Goal: Task Accomplishment & Management: Use online tool/utility

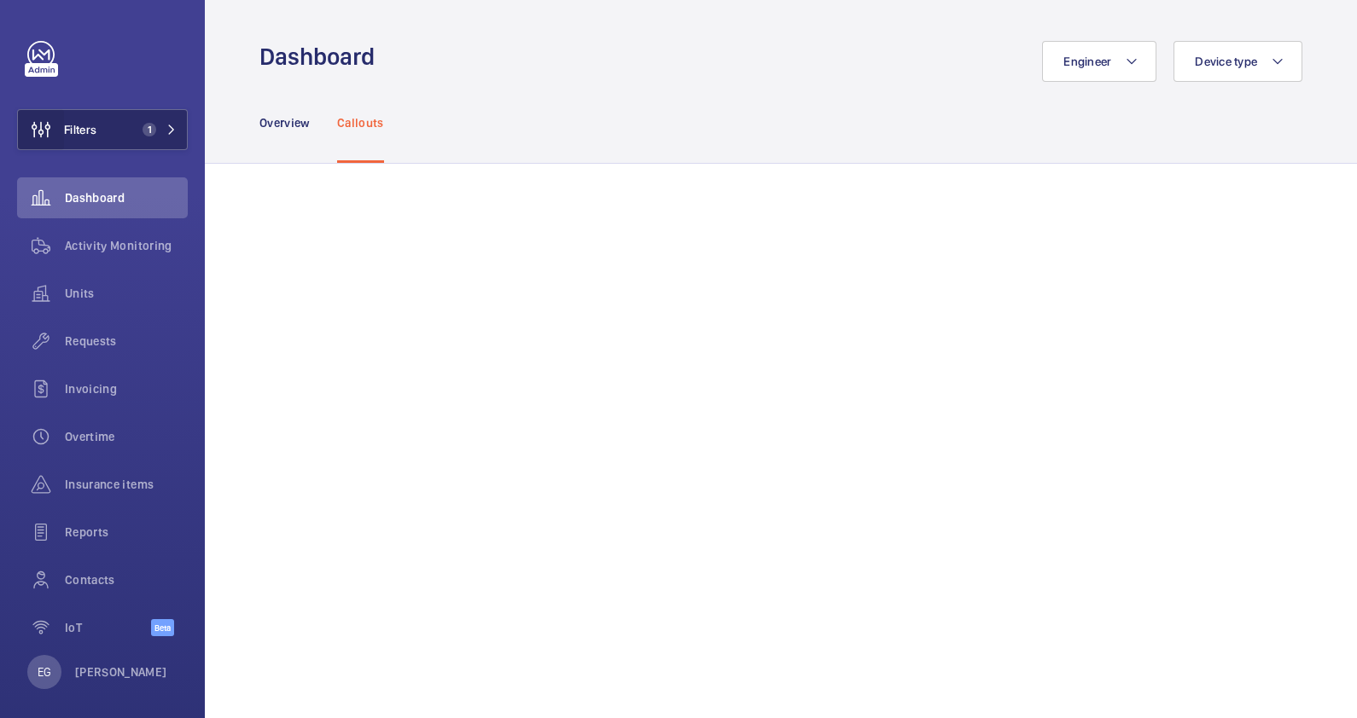
scroll to position [1173, 0]
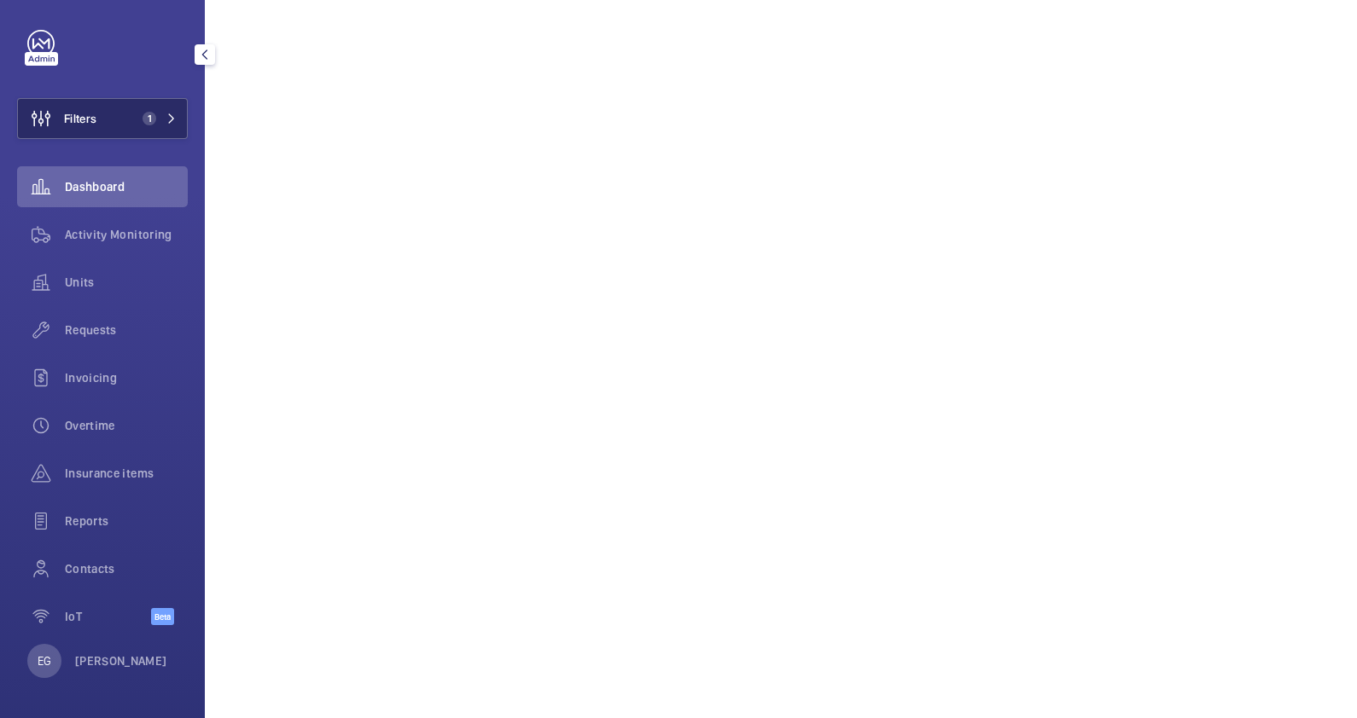
click at [136, 119] on span "1" at bounding box center [146, 119] width 20 height 14
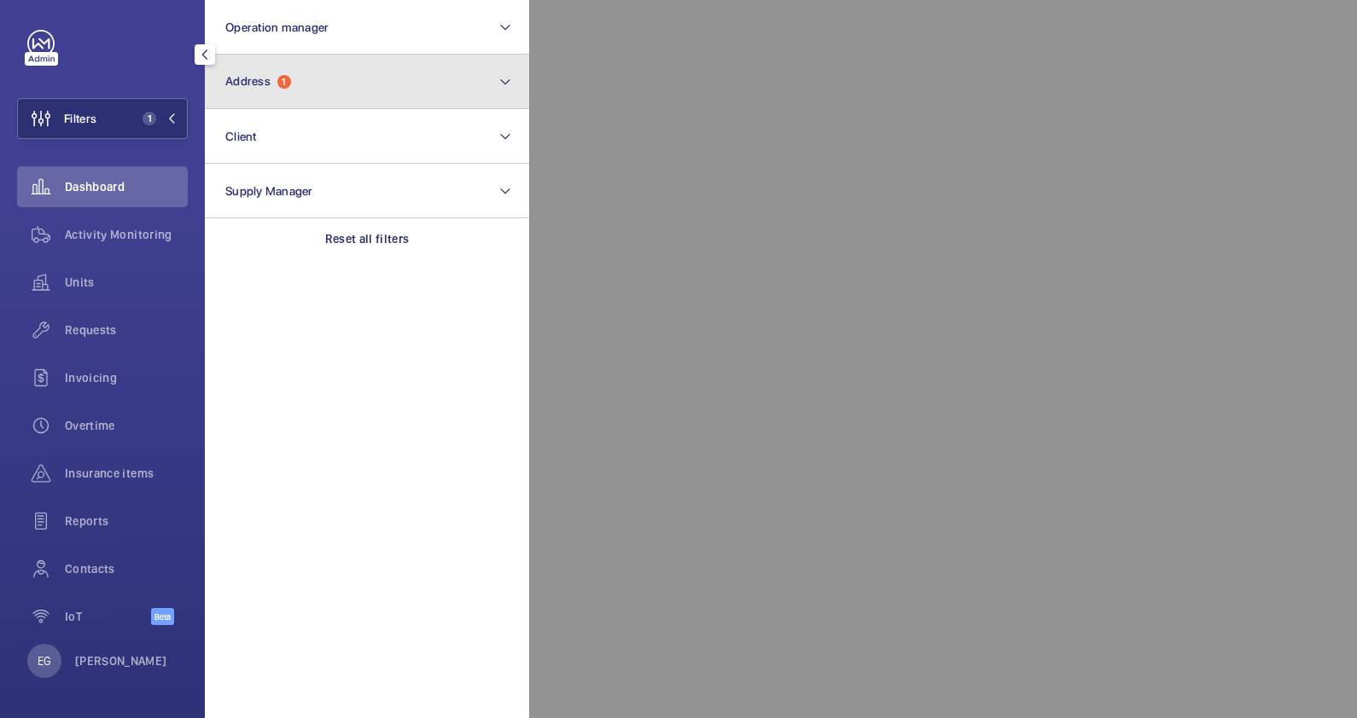
click at [323, 78] on button "Address 1" at bounding box center [367, 82] width 324 height 55
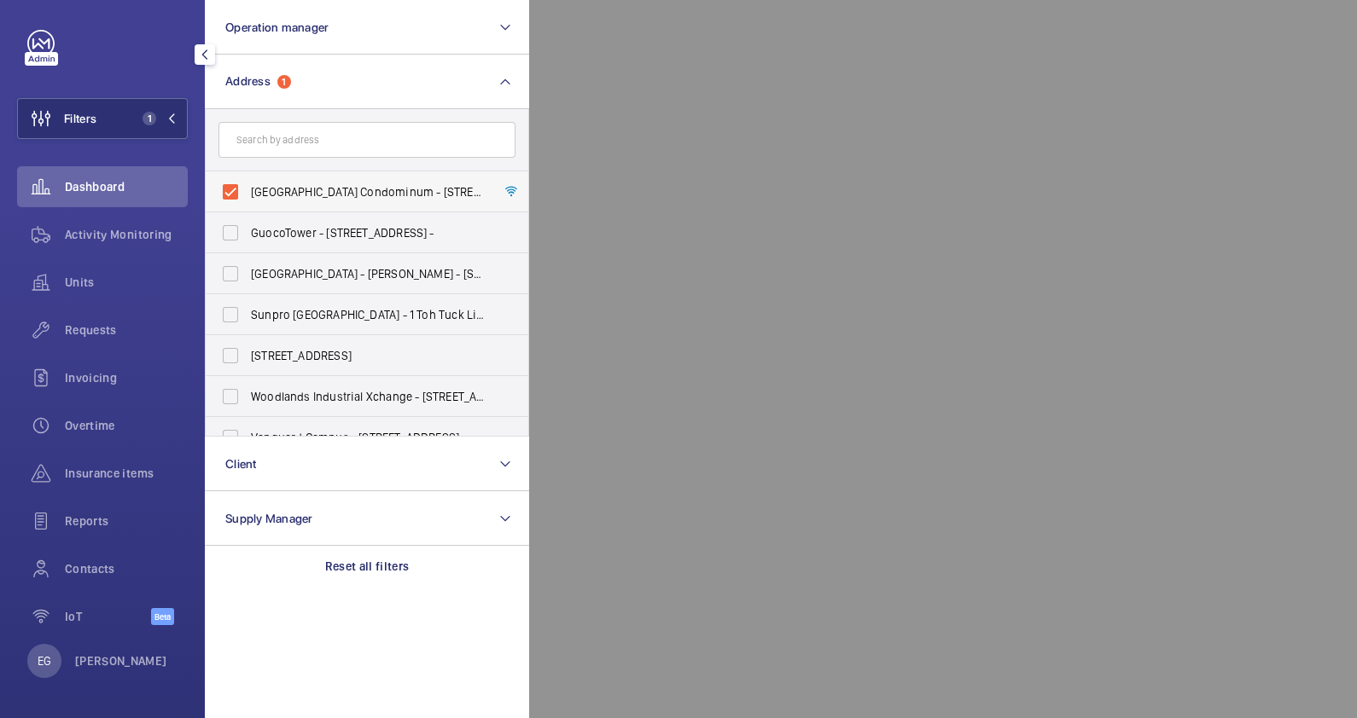
click at [341, 189] on span "[GEOGRAPHIC_DATA] Condominum - [STREET_ADDRESS]" at bounding box center [368, 191] width 235 height 17
click at [247, 189] on input "[GEOGRAPHIC_DATA] Condominum - [STREET_ADDRESS]" at bounding box center [230, 192] width 34 height 34
checkbox input "false"
click at [343, 132] on input "text" at bounding box center [366, 140] width 297 height 36
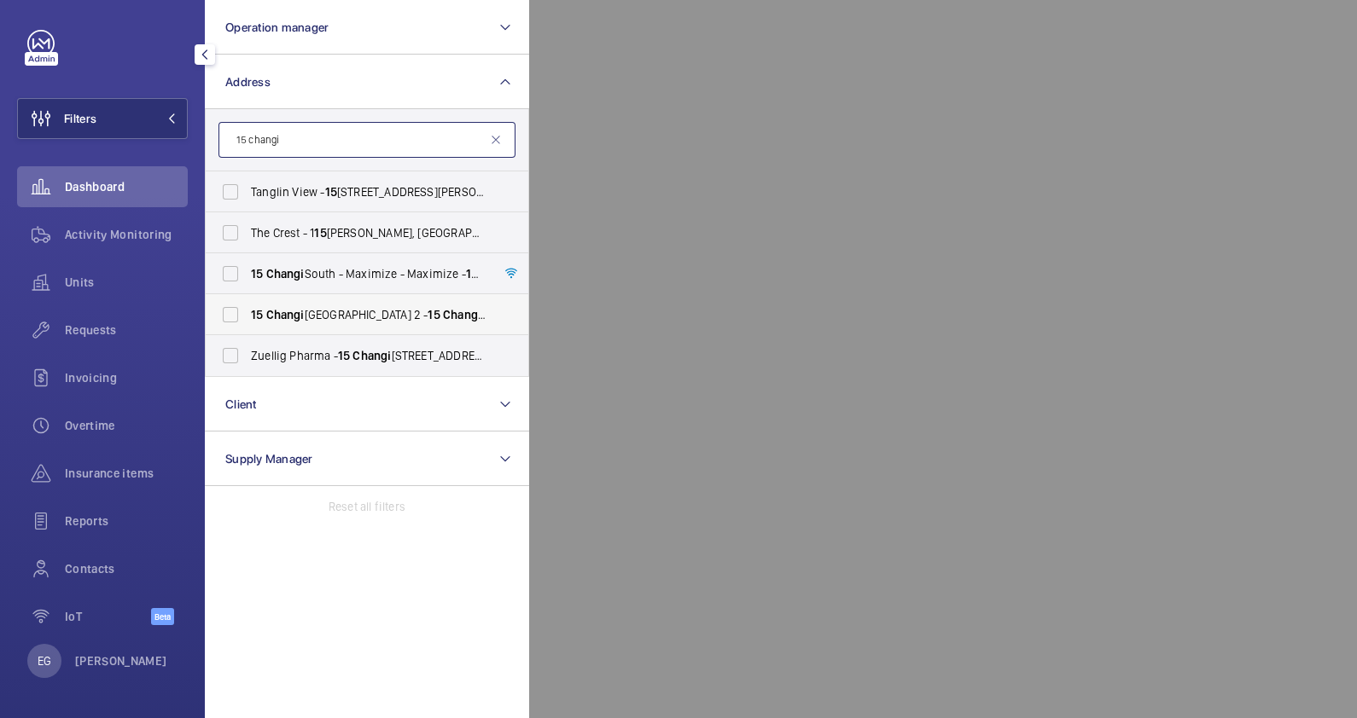
type input "15 changi"
drag, startPoint x: 363, startPoint y: 311, endPoint x: 377, endPoint y: 305, distance: 15.7
click at [362, 312] on span "[STREET_ADDRESS]" at bounding box center [368, 314] width 235 height 17
click at [247, 312] on input "[STREET_ADDRESS]" at bounding box center [230, 315] width 34 height 34
checkbox input "true"
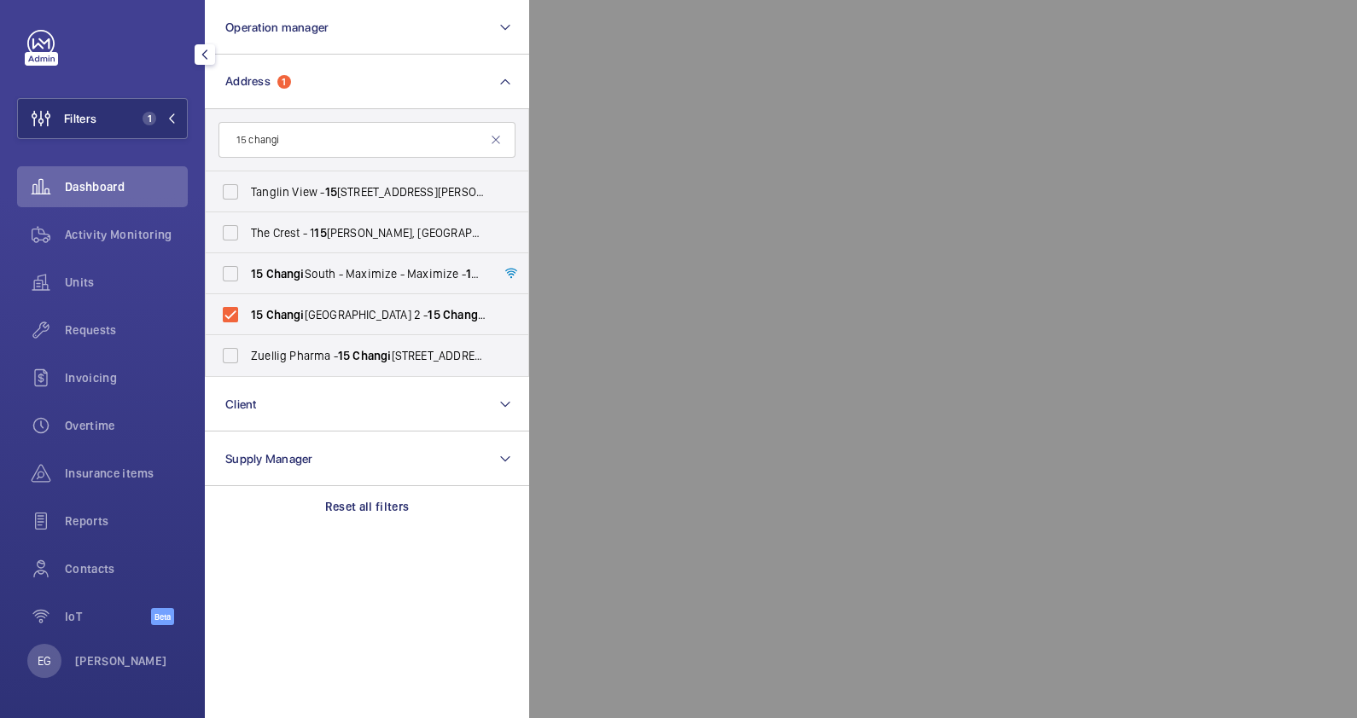
click at [772, 129] on div at bounding box center [1207, 359] width 1357 height 718
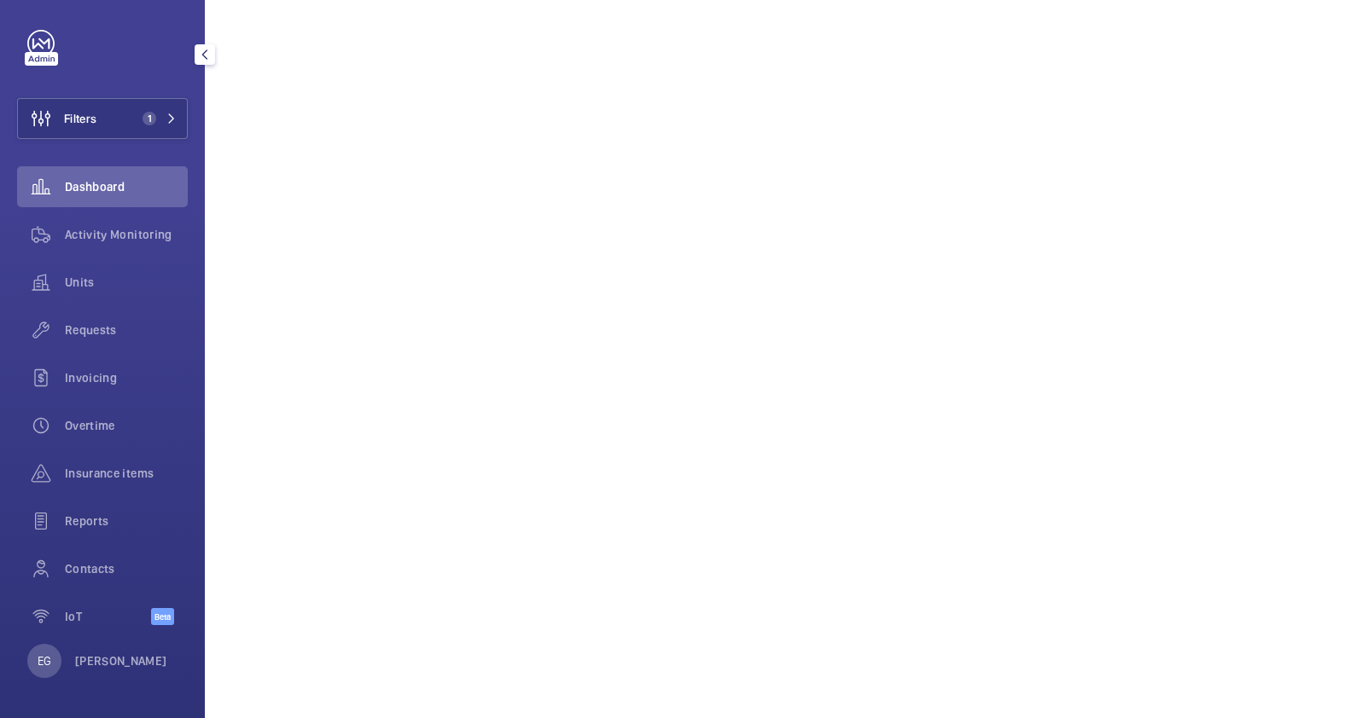
scroll to position [1066, 0]
click at [132, 223] on div "Activity Monitoring" at bounding box center [102, 234] width 171 height 41
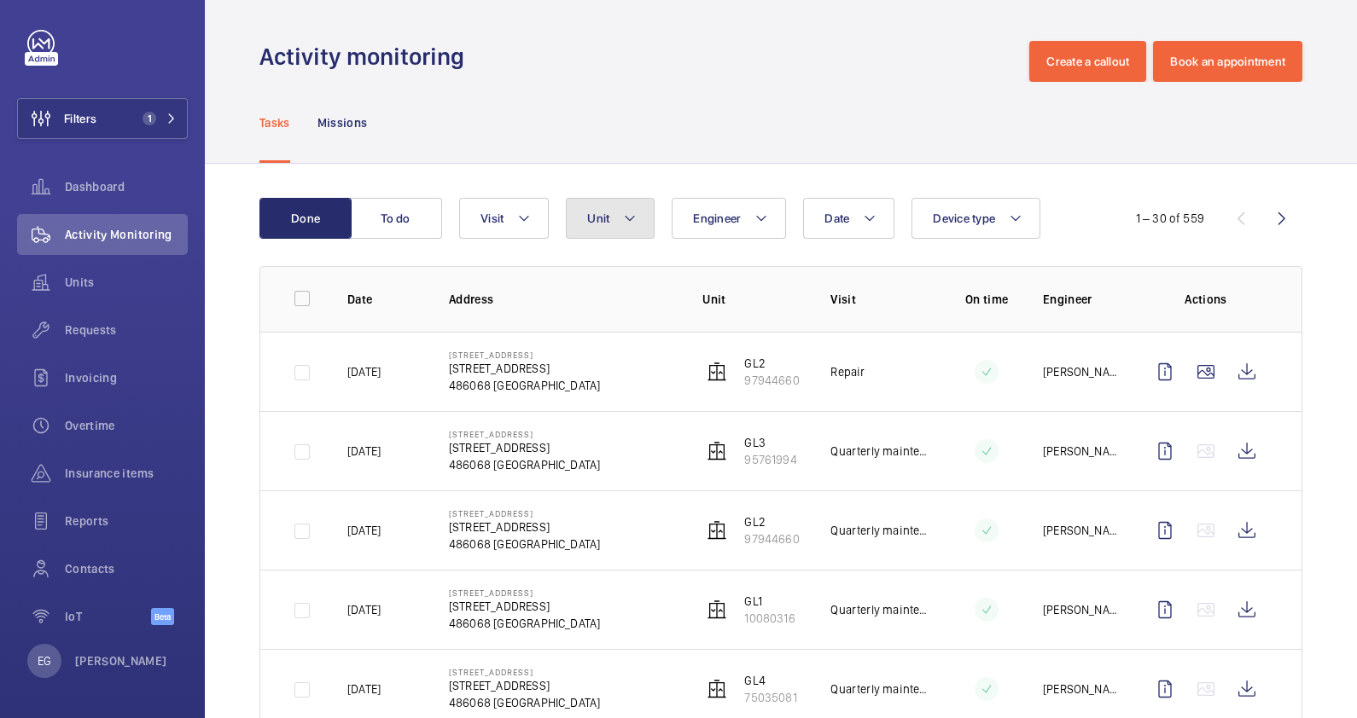
click at [633, 218] on mat-icon at bounding box center [630, 218] width 14 height 20
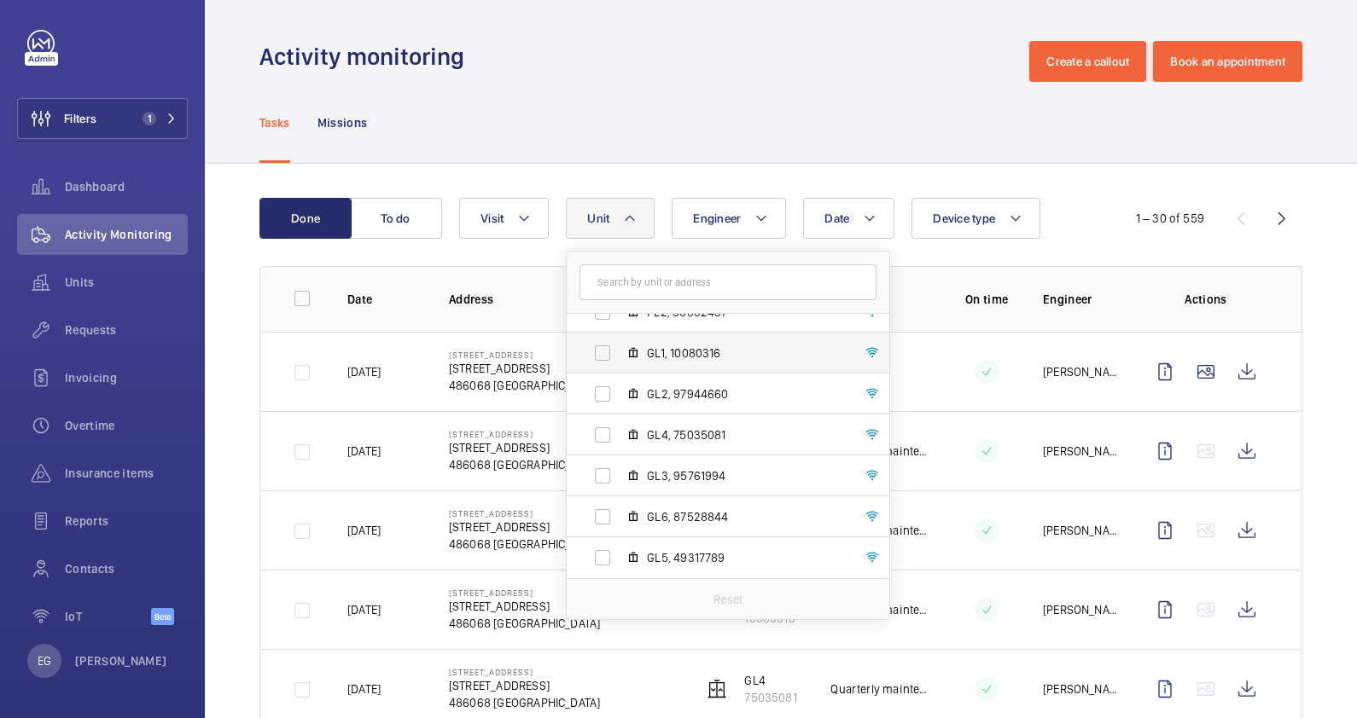
scroll to position [103, 0]
click at [715, 512] on span "GL6, 87528844" at bounding box center [746, 517] width 198 height 17
click at [619, 512] on input "GL6, 87528844" at bounding box center [602, 518] width 34 height 34
checkbox input "true"
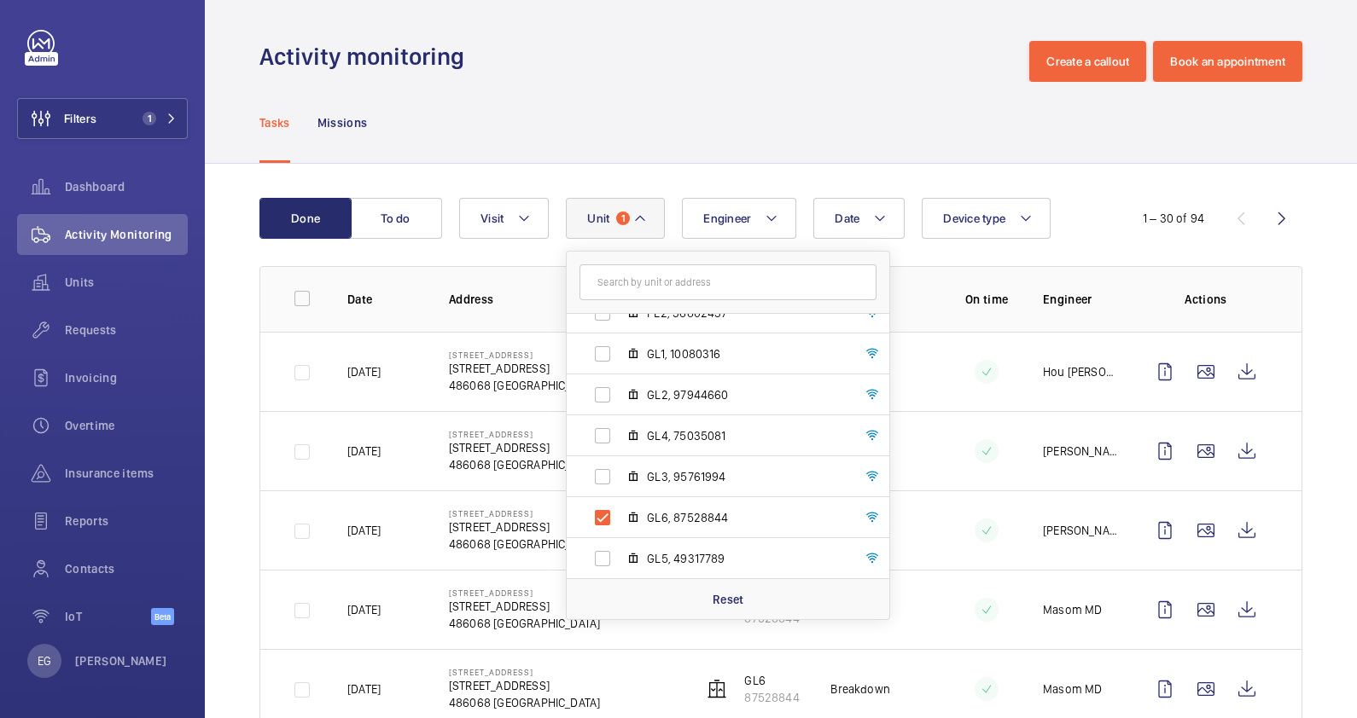
click at [758, 85] on div "Tasks Missions" at bounding box center [780, 122] width 1043 height 81
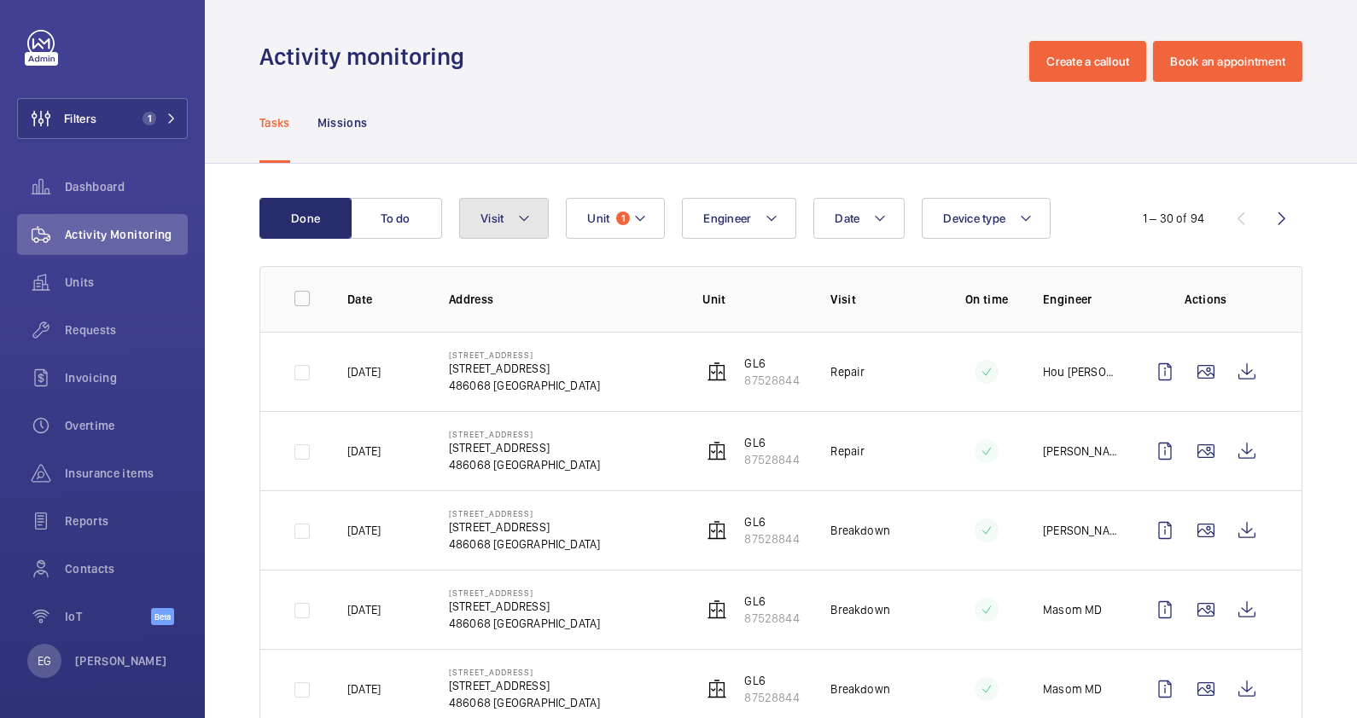
click at [520, 218] on mat-icon at bounding box center [524, 218] width 14 height 20
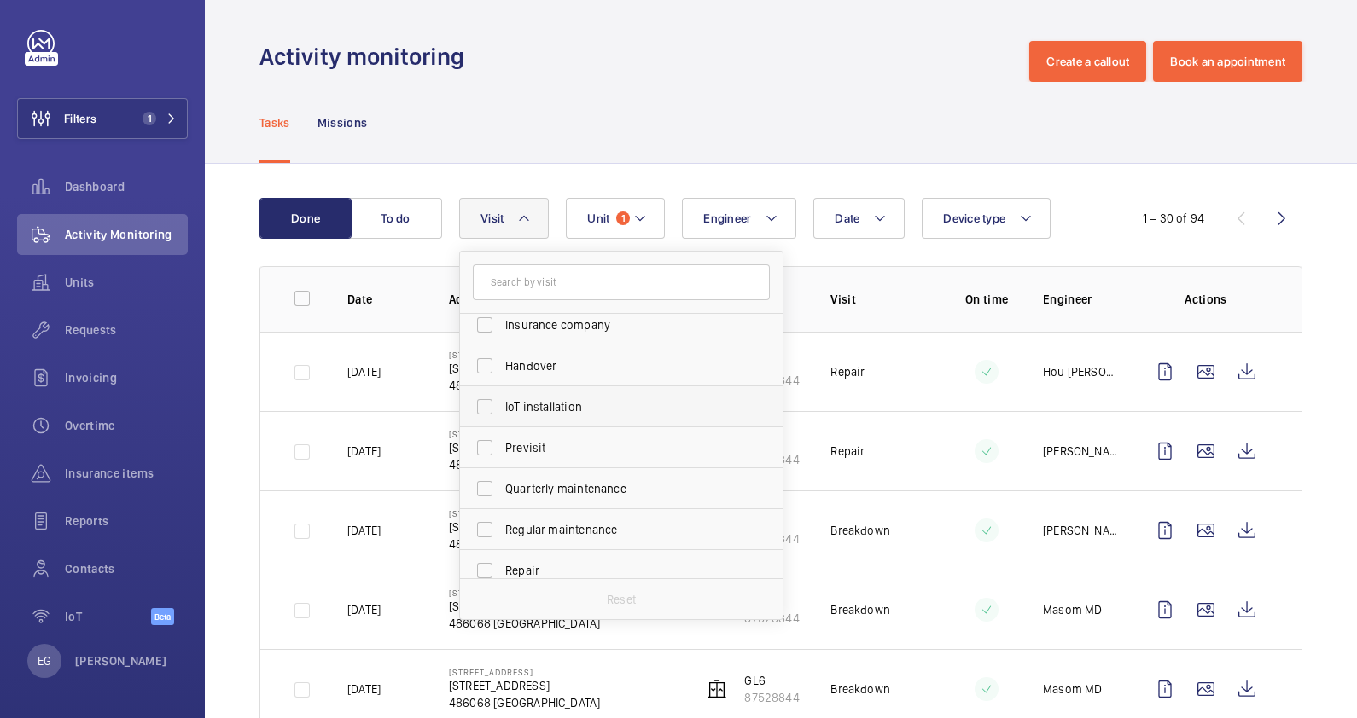
scroll to position [212, 0]
click at [532, 488] on span "Repair" at bounding box center [622, 490] width 235 height 17
click at [502, 488] on input "Repair" at bounding box center [485, 491] width 34 height 34
checkbox input "true"
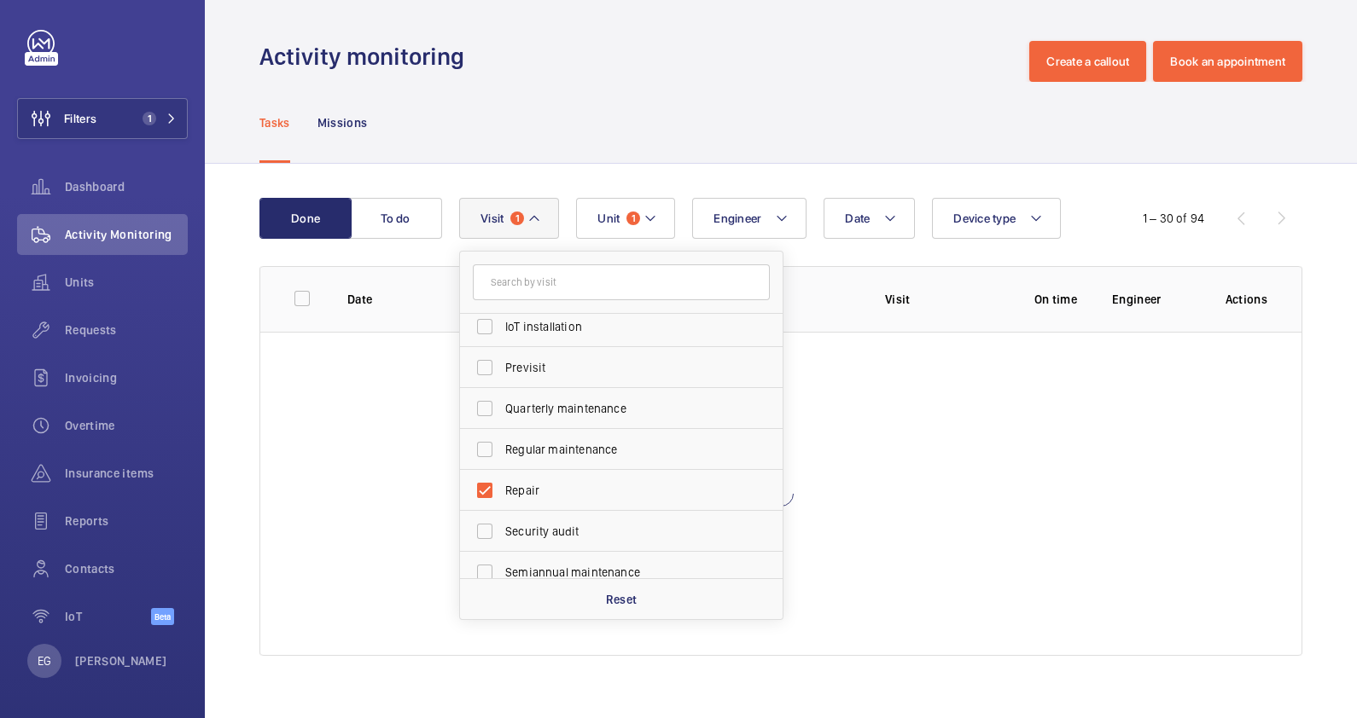
click at [694, 93] on div "Tasks Missions" at bounding box center [780, 122] width 1043 height 81
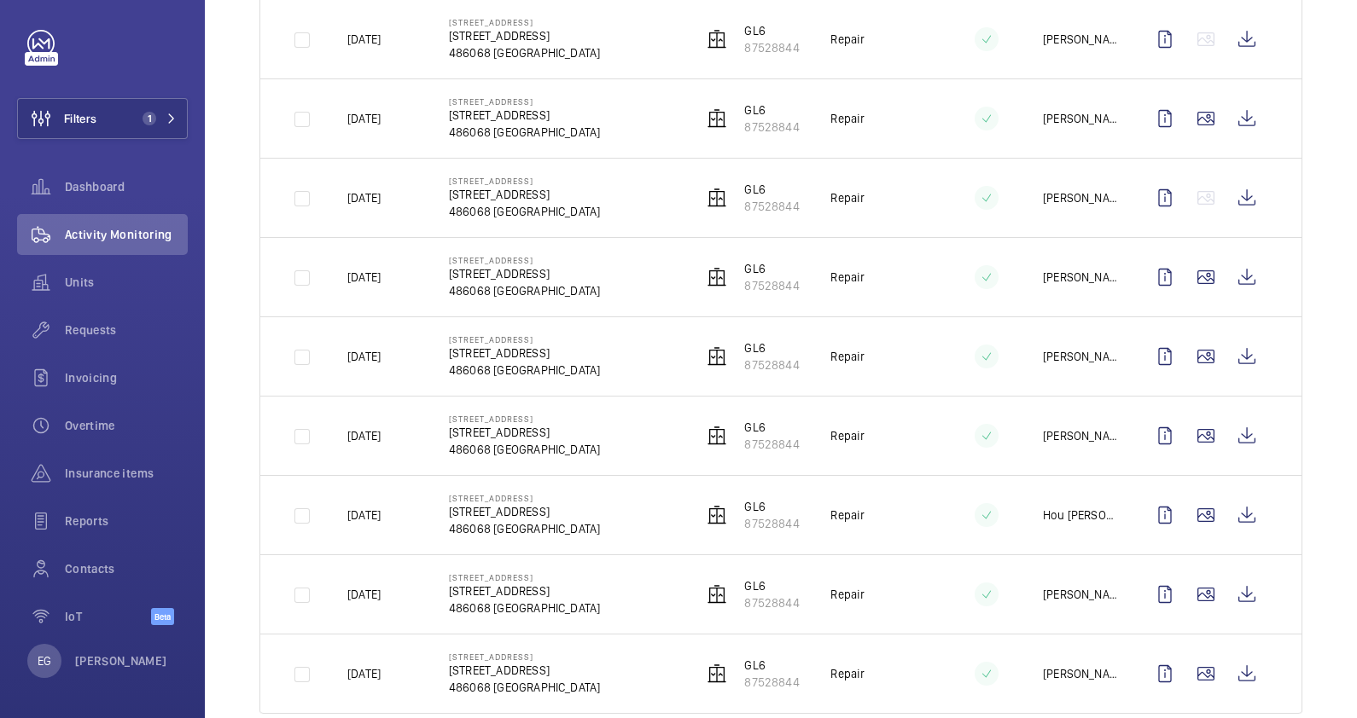
scroll to position [758, 0]
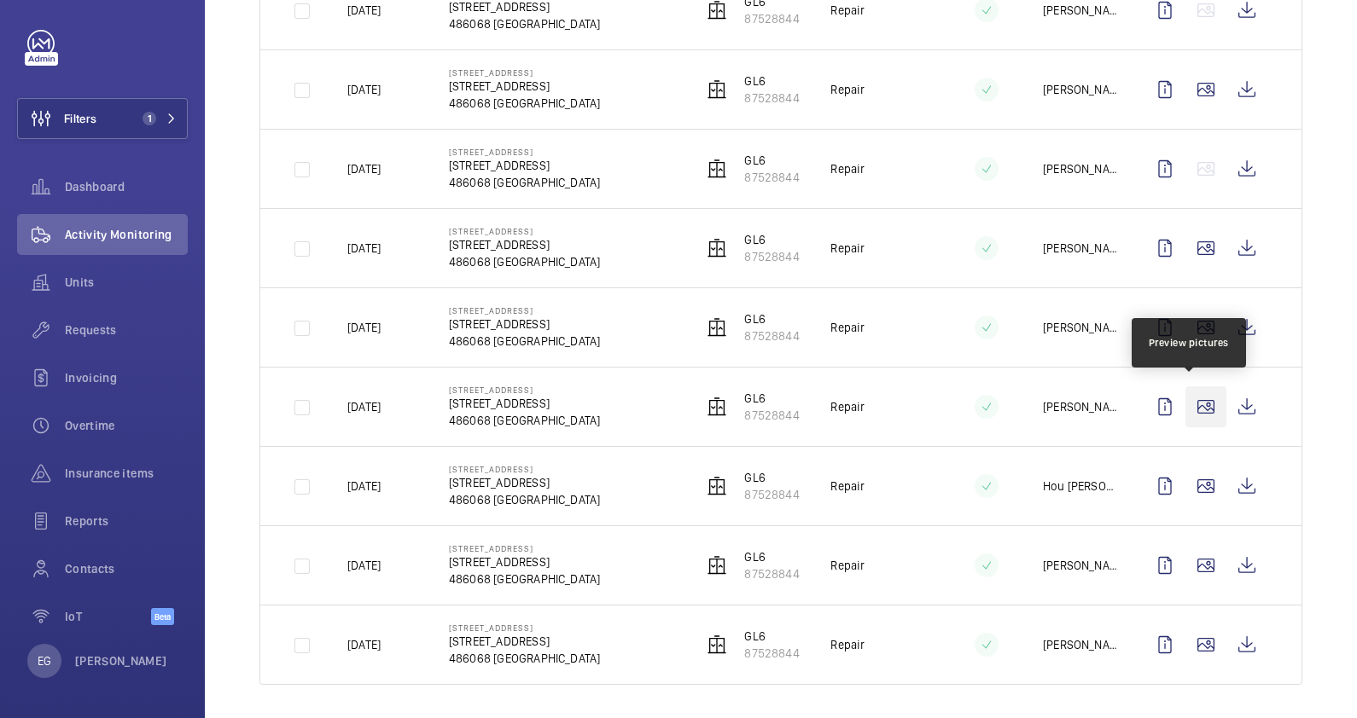
click at [1192, 408] on wm-front-icon-button at bounding box center [1205, 406] width 41 height 41
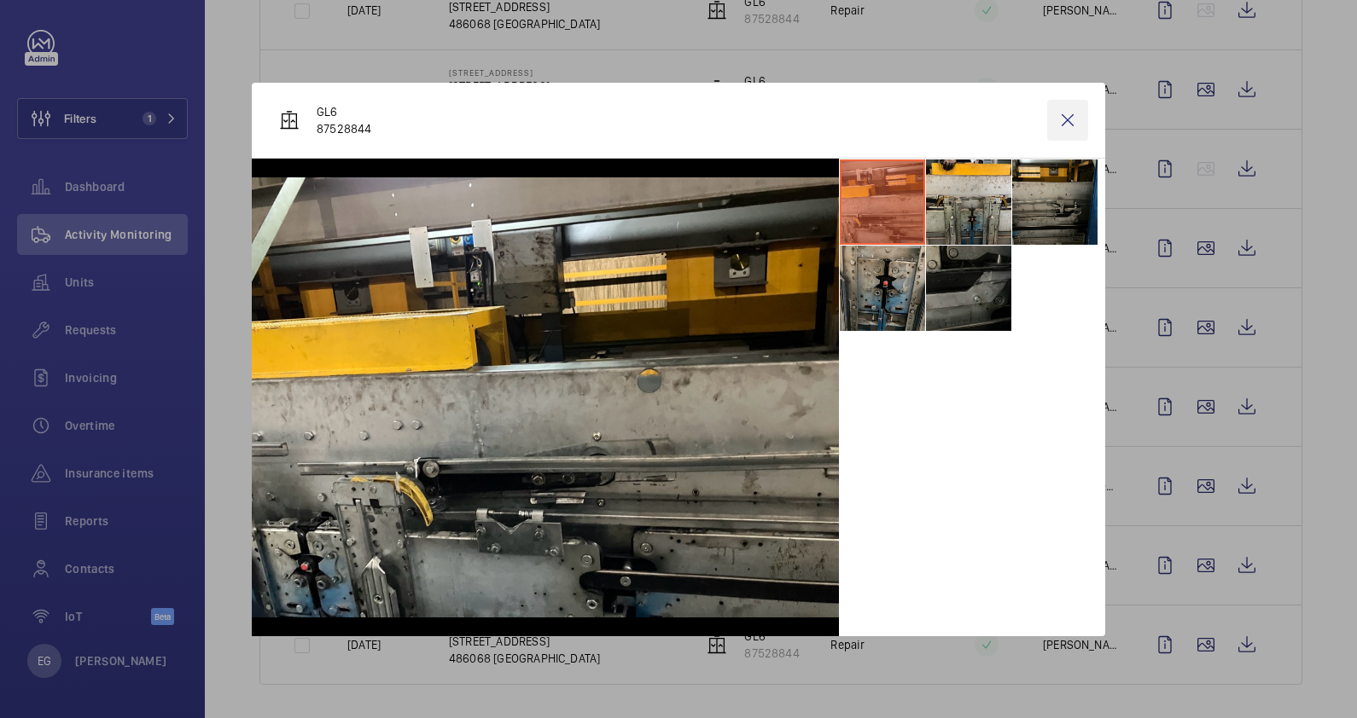
click at [1062, 125] on wm-front-icon-button at bounding box center [1067, 120] width 41 height 41
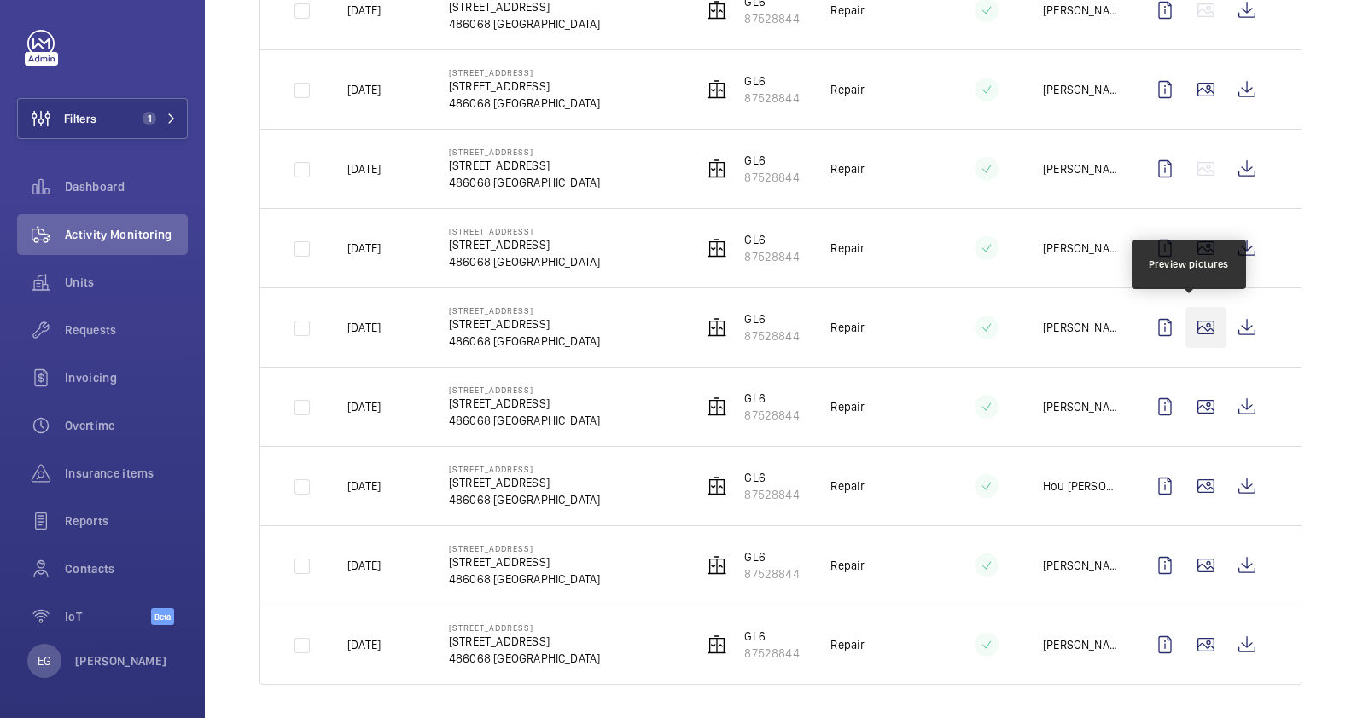
click at [1190, 320] on wm-front-icon-button at bounding box center [1205, 327] width 41 height 41
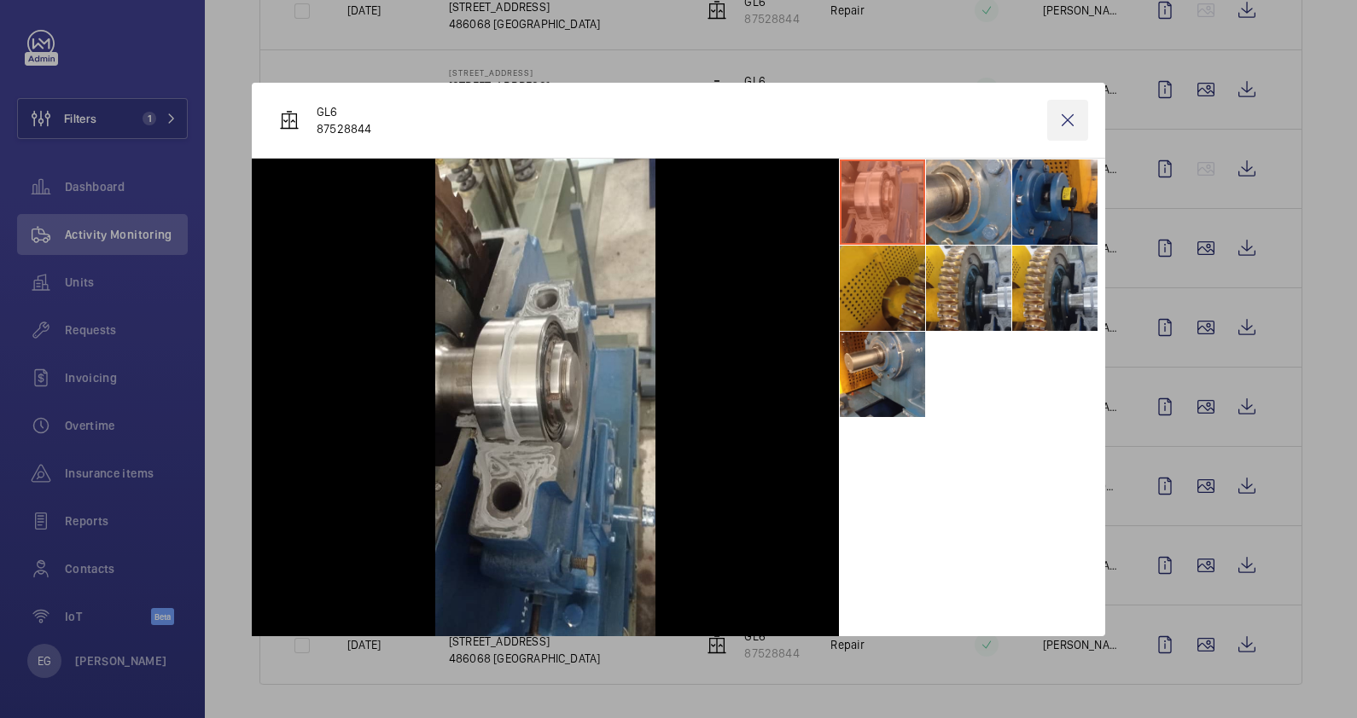
click at [1066, 119] on wm-front-icon-button at bounding box center [1067, 120] width 41 height 41
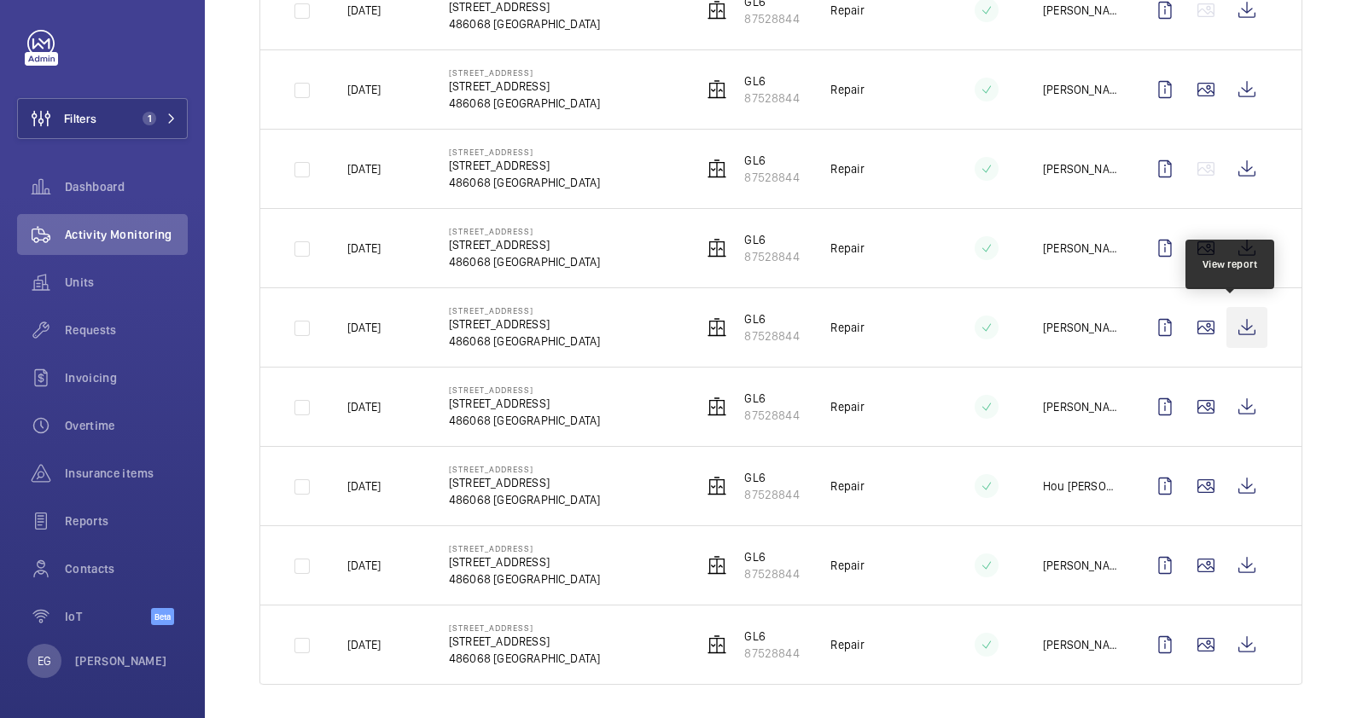
click at [1229, 321] on wm-front-icon-button at bounding box center [1246, 327] width 41 height 41
